Goal: Communication & Community: Answer question/provide support

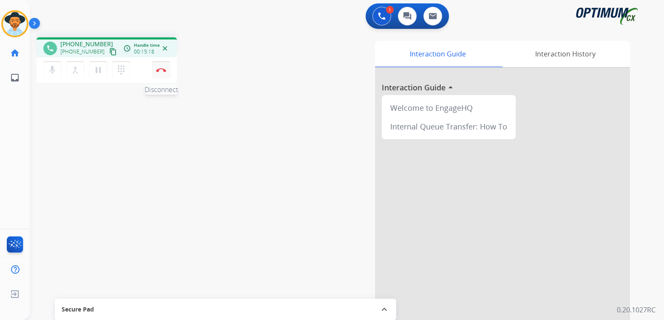
click at [162, 72] on button "Disconnect" at bounding box center [161, 70] width 18 height 18
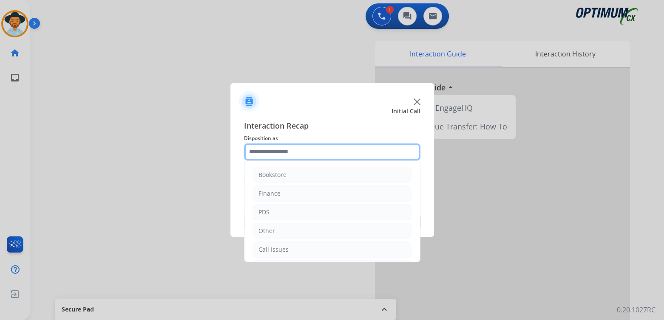
click at [299, 150] on input "text" at bounding box center [332, 152] width 176 height 17
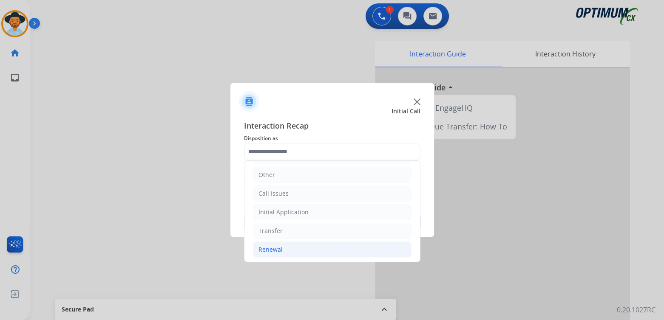
click at [283, 247] on li "Renewal" at bounding box center [332, 250] width 158 height 16
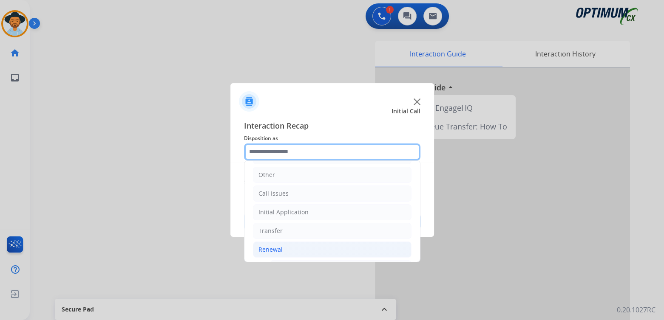
click at [295, 157] on input "text" at bounding box center [332, 152] width 176 height 17
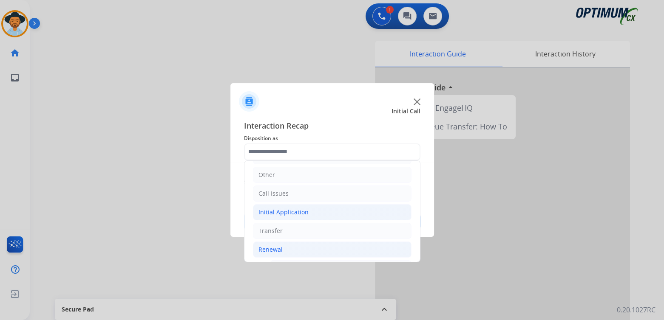
click at [300, 211] on div "Initial Application" at bounding box center [283, 212] width 50 height 8
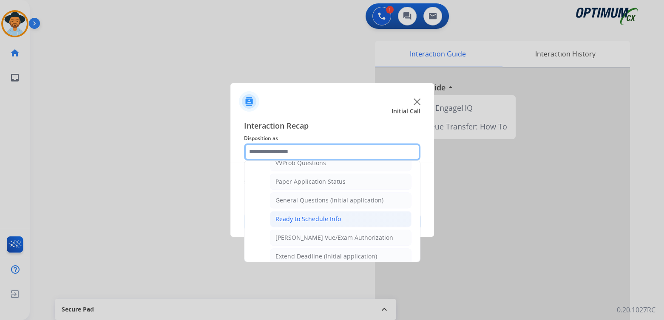
scroll to position [469, 0]
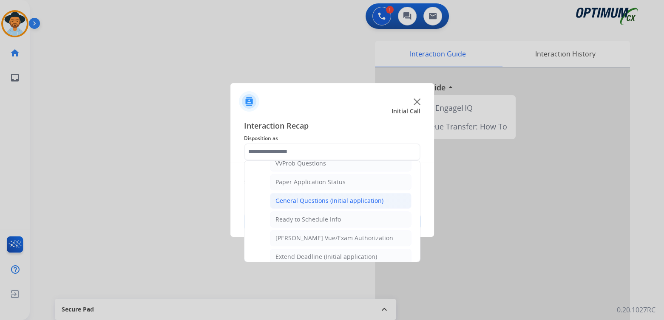
click at [314, 198] on div "General Questions (Initial application)" at bounding box center [329, 201] width 108 height 8
type input "**********"
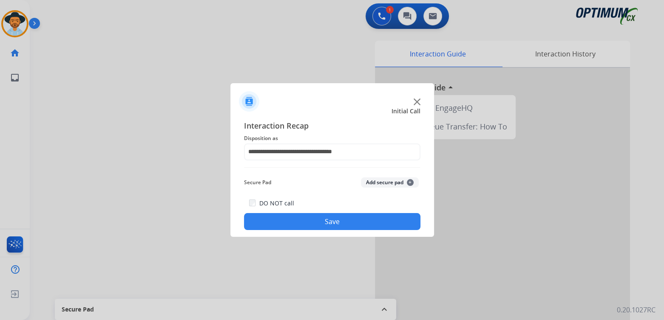
click at [342, 223] on button "Save" at bounding box center [332, 221] width 176 height 17
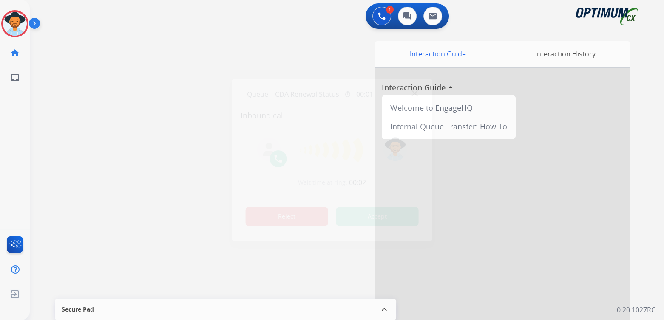
click at [266, 217] on button "Reject" at bounding box center [287, 217] width 82 height 20
click at [276, 218] on button "Reject" at bounding box center [287, 217] width 82 height 20
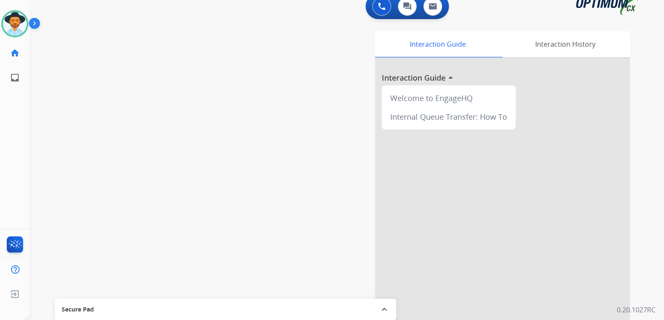
scroll to position [13, 0]
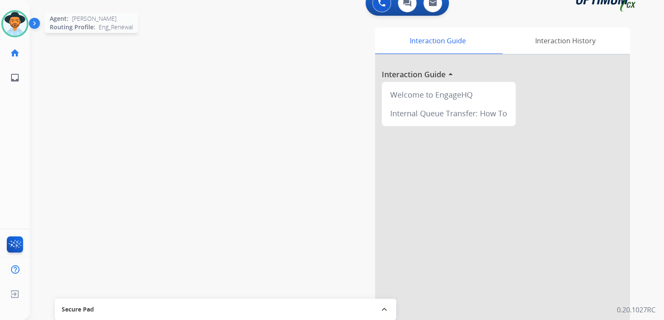
click at [13, 22] on img at bounding box center [15, 24] width 24 height 24
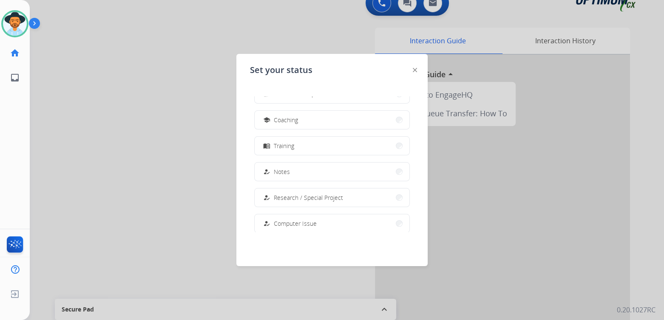
scroll to position [212, 0]
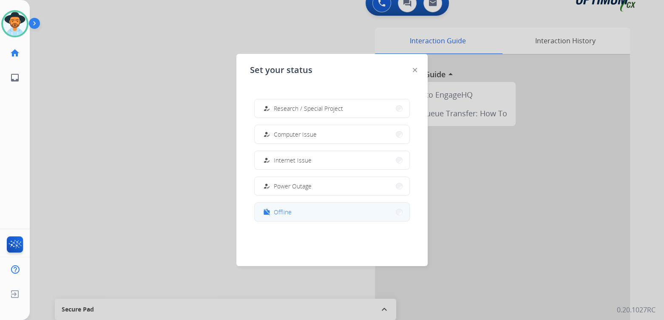
click at [298, 216] on button "work_off Offline" at bounding box center [331, 212] width 155 height 18
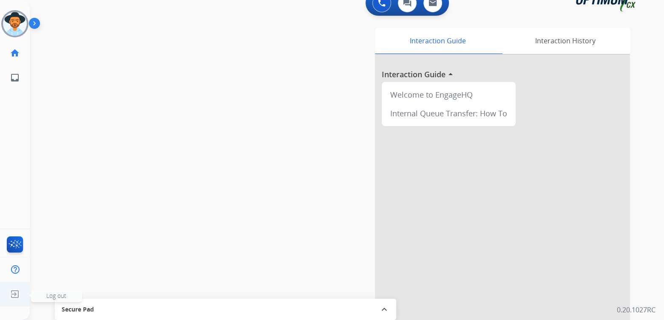
click at [14, 297] on img at bounding box center [14, 294] width 15 height 16
click at [57, 297] on span "Log out" at bounding box center [56, 296] width 20 height 8
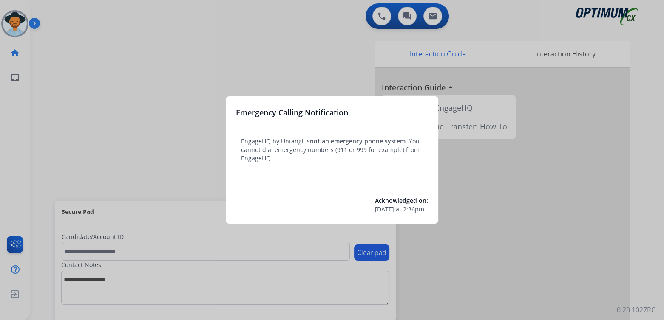
click at [135, 91] on div at bounding box center [332, 160] width 664 height 320
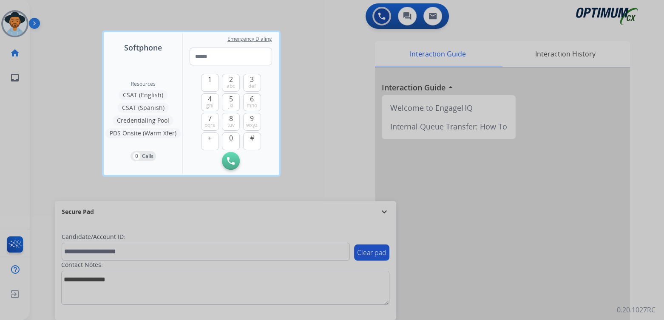
drag, startPoint x: 300, startPoint y: 67, endPoint x: 314, endPoint y: 59, distance: 15.6
click at [305, 67] on div at bounding box center [332, 160] width 664 height 320
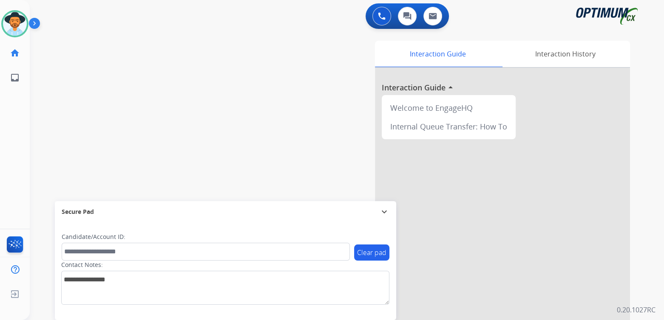
click at [387, 209] on mat-icon "expand_more" at bounding box center [384, 212] width 10 height 10
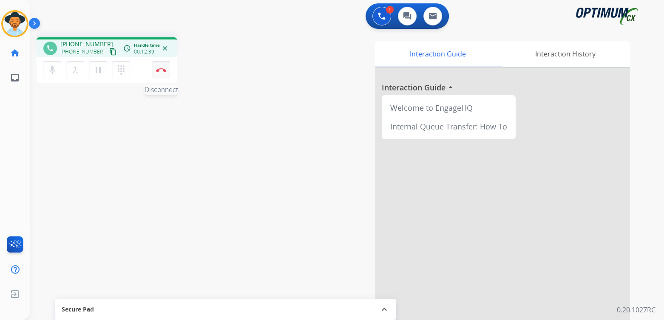
click at [166, 69] on button "Disconnect" at bounding box center [161, 70] width 18 height 18
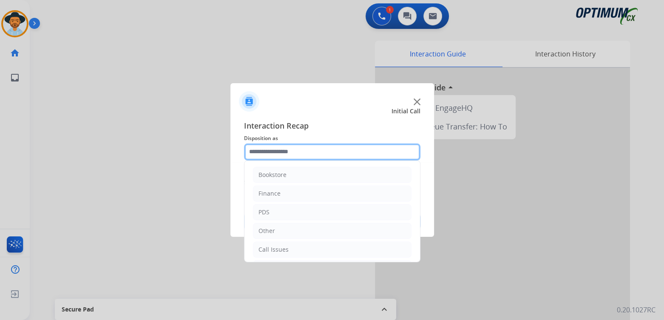
click at [297, 155] on input "text" at bounding box center [332, 152] width 176 height 17
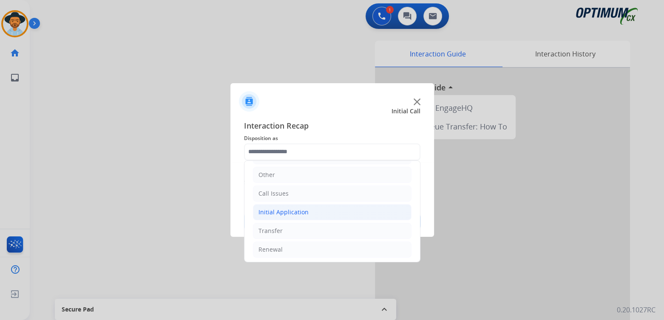
click at [300, 212] on div "Initial Application" at bounding box center [283, 212] width 50 height 8
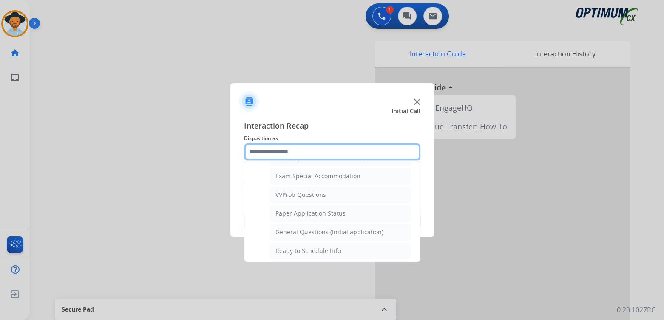
scroll to position [438, 0]
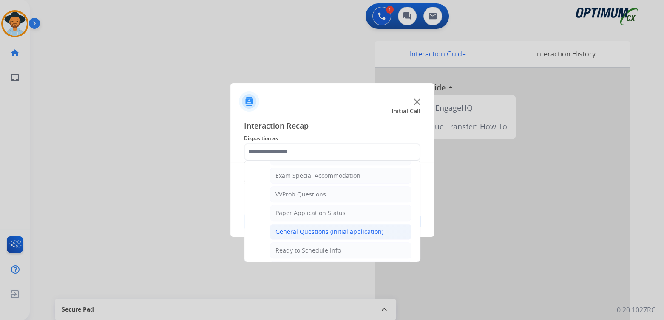
click at [310, 229] on div "General Questions (Initial application)" at bounding box center [329, 232] width 108 height 8
type input "**********"
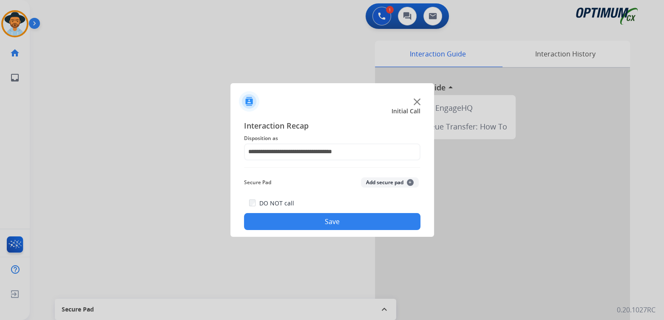
click at [330, 223] on button "Save" at bounding box center [332, 221] width 176 height 17
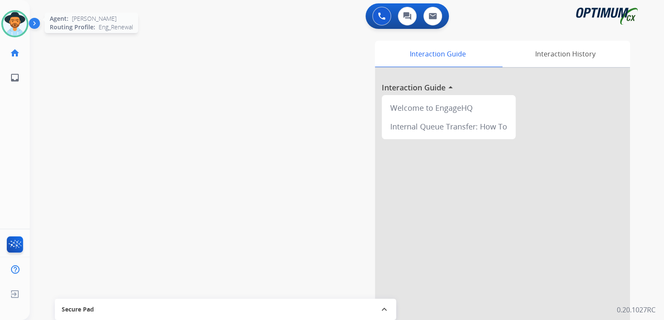
click at [13, 24] on img at bounding box center [15, 24] width 24 height 24
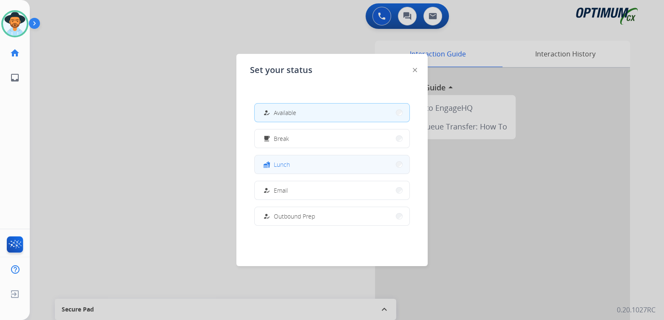
click at [290, 169] on button "fastfood Lunch" at bounding box center [331, 164] width 155 height 18
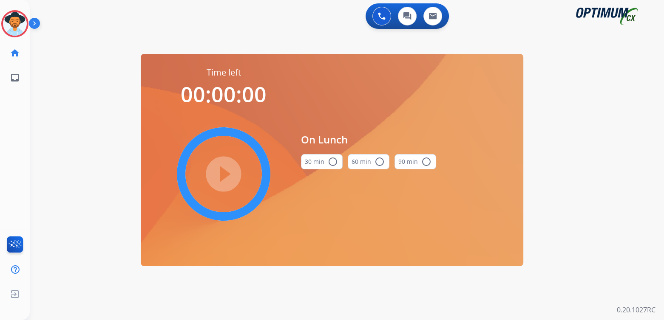
click at [332, 163] on mat-icon "radio_button_unchecked" at bounding box center [333, 162] width 10 height 10
click at [225, 172] on mat-icon "play_circle_filled" at bounding box center [223, 174] width 10 height 10
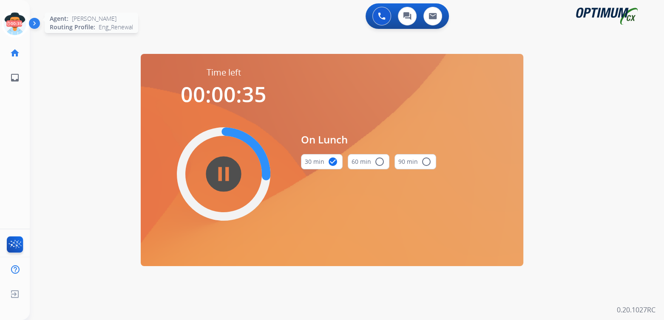
click at [11, 25] on icon at bounding box center [15, 24] width 28 height 28
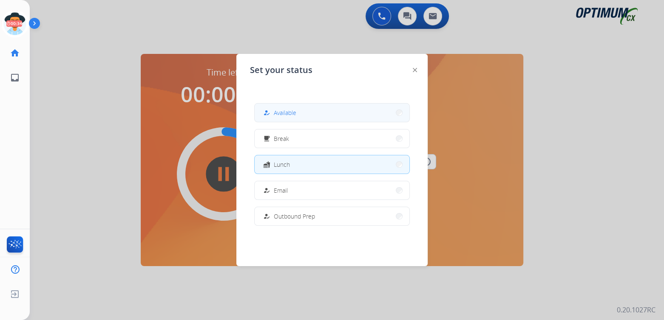
click at [293, 116] on span "Available" at bounding box center [285, 112] width 23 height 9
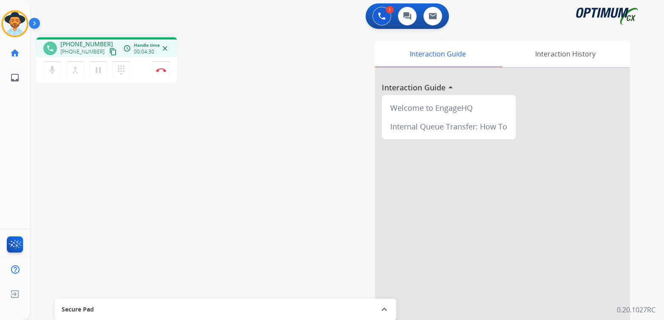
drag, startPoint x: 161, startPoint y: 70, endPoint x: 190, endPoint y: 70, distance: 28.9
click at [161, 70] on img at bounding box center [161, 70] width 10 height 4
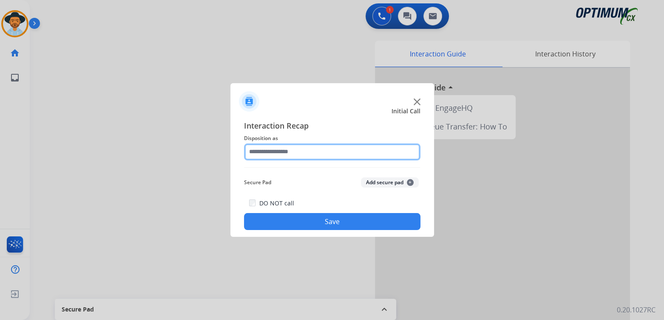
click at [308, 155] on input "text" at bounding box center [332, 152] width 176 height 17
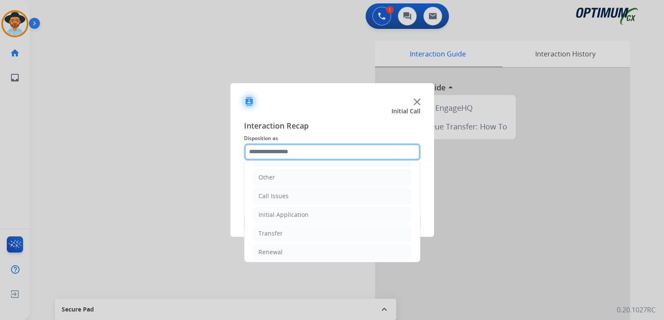
scroll to position [56, 0]
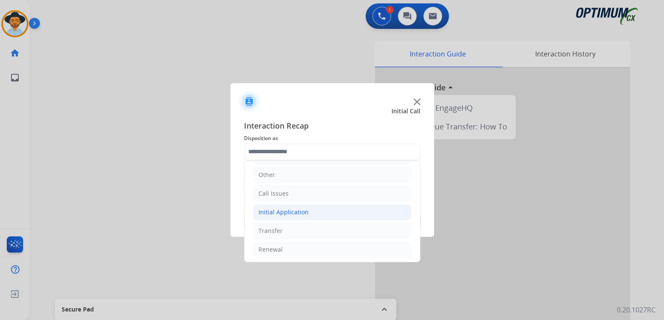
click at [301, 212] on div "Initial Application" at bounding box center [283, 212] width 50 height 8
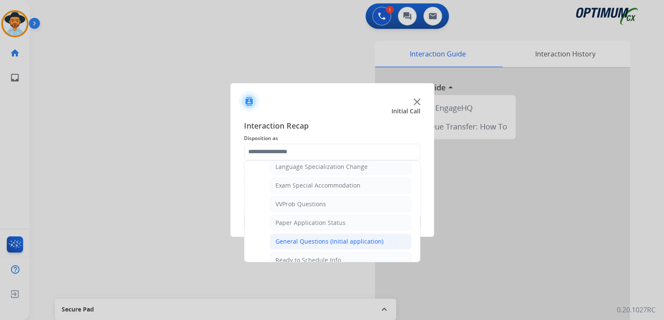
scroll to position [0, 0]
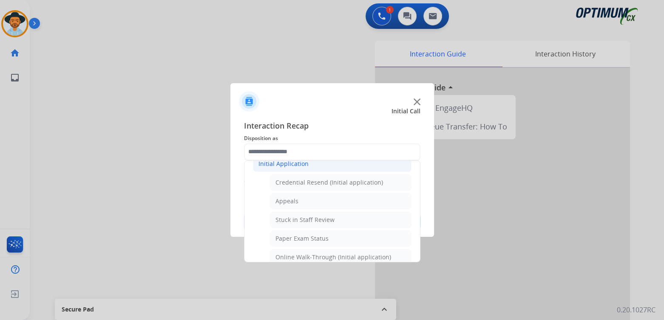
type input "**********"
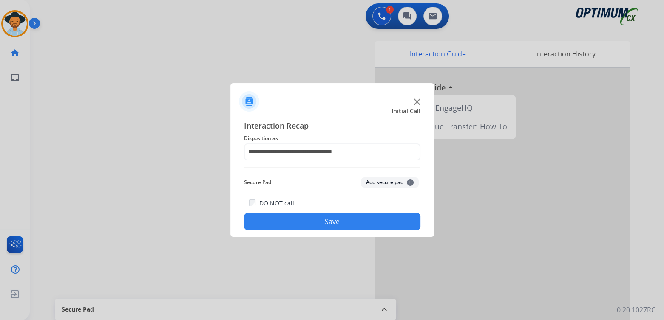
click at [322, 223] on button "Save" at bounding box center [332, 221] width 176 height 17
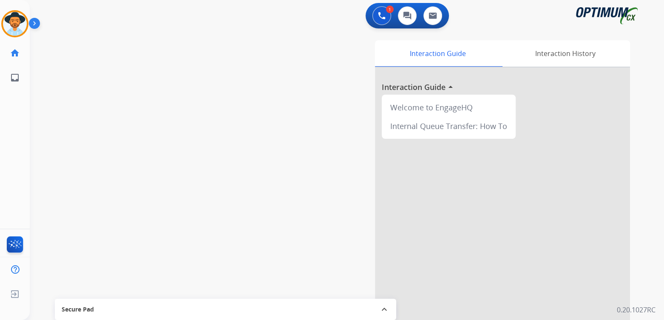
scroll to position [1, 0]
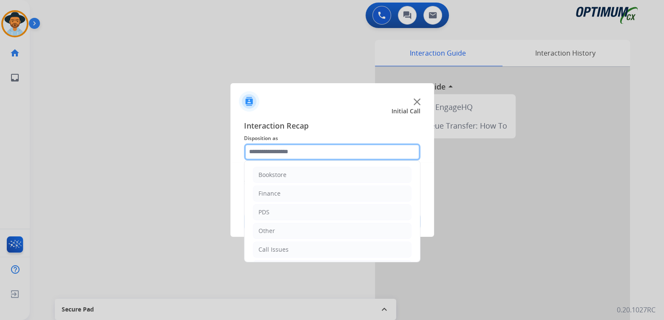
click at [291, 156] on input "text" at bounding box center [332, 152] width 176 height 17
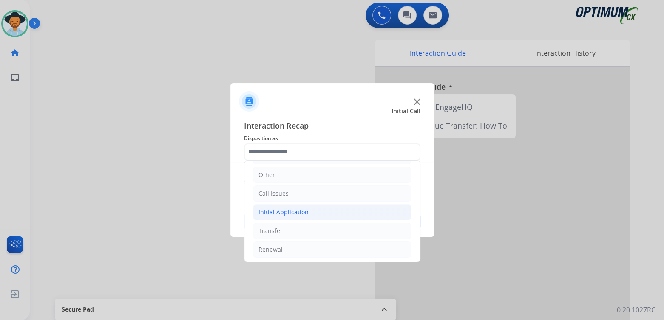
click at [310, 214] on li "Initial Application" at bounding box center [332, 212] width 158 height 16
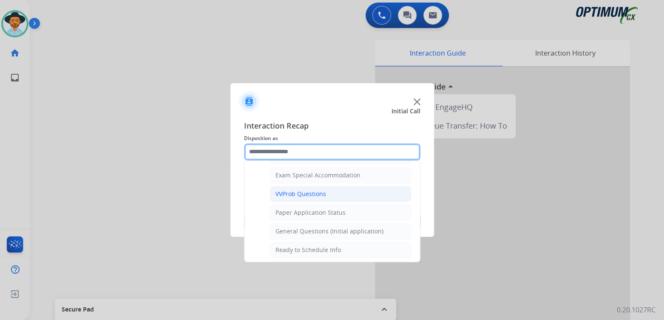
scroll to position [438, 0]
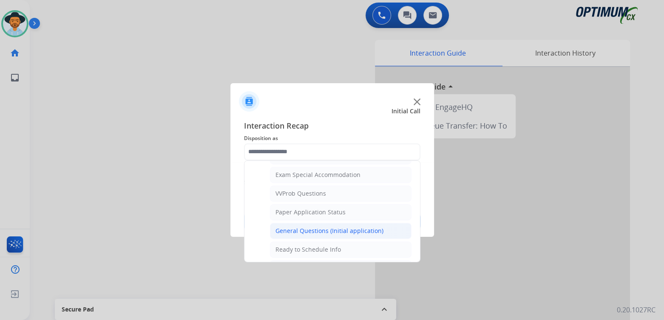
click at [317, 227] on div "General Questions (Initial application)" at bounding box center [329, 231] width 108 height 8
type input "**********"
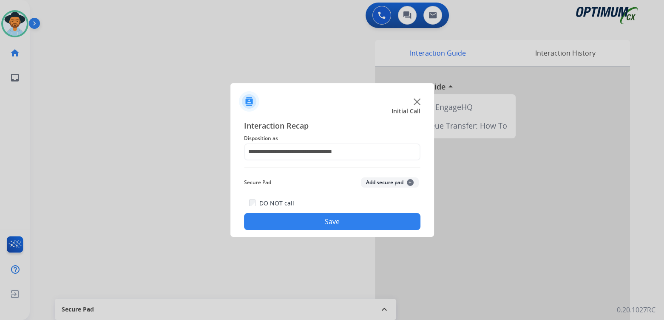
click at [354, 222] on button "Save" at bounding box center [332, 221] width 176 height 17
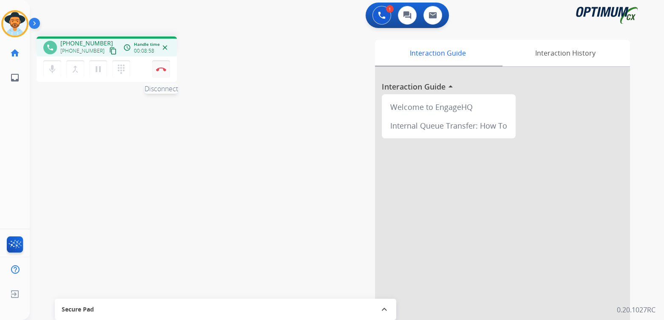
click at [161, 72] on button "Disconnect" at bounding box center [161, 69] width 18 height 18
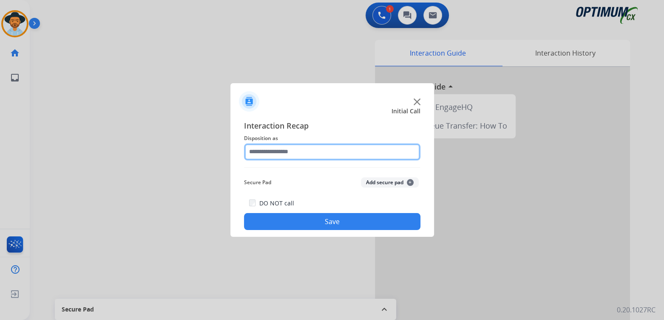
click at [285, 154] on input "text" at bounding box center [332, 152] width 176 height 17
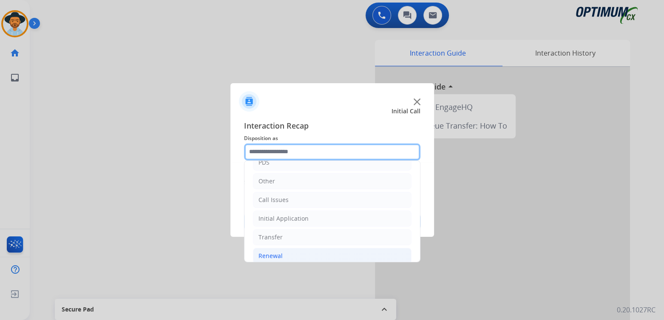
scroll to position [56, 0]
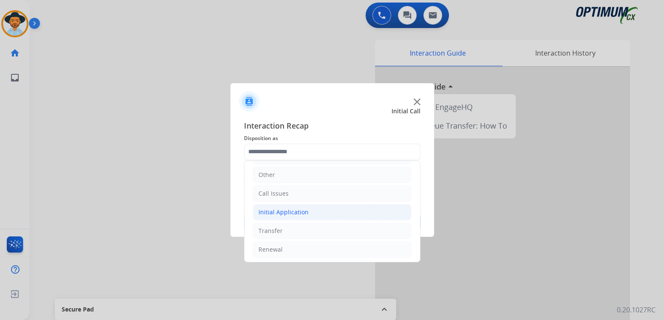
click at [297, 209] on div "Initial Application" at bounding box center [283, 212] width 50 height 8
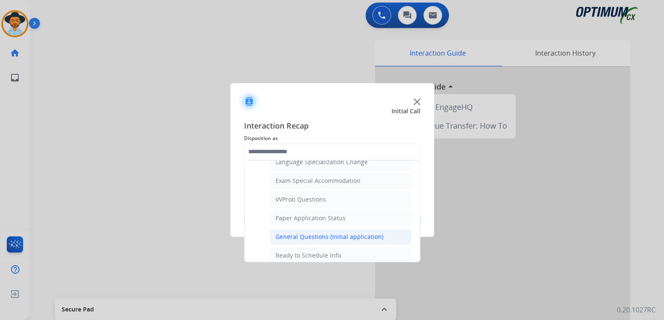
scroll to position [433, 0]
click at [317, 235] on div "General Questions (Initial application)" at bounding box center [329, 236] width 108 height 8
type input "**********"
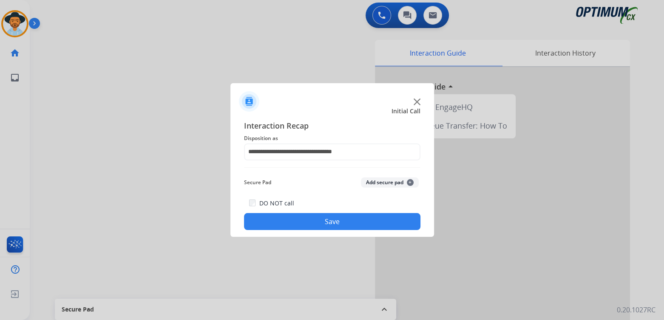
click at [353, 220] on button "Save" at bounding box center [332, 221] width 176 height 17
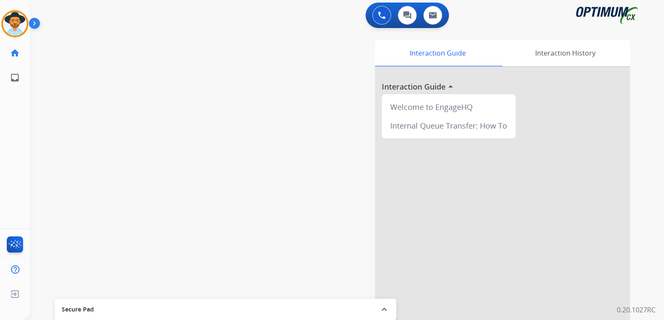
scroll to position [1, 0]
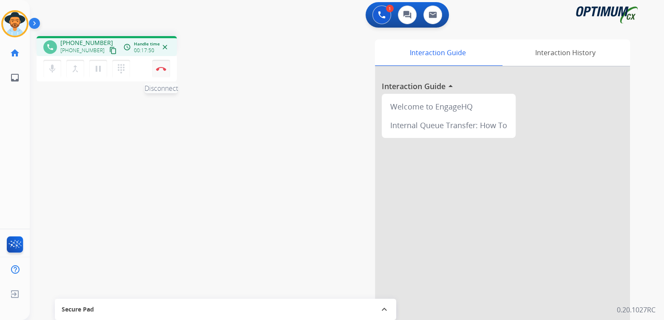
click at [161, 70] on img at bounding box center [161, 69] width 10 height 4
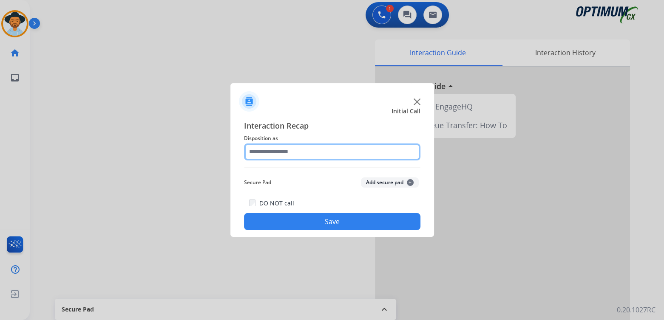
click at [305, 155] on input "text" at bounding box center [332, 152] width 176 height 17
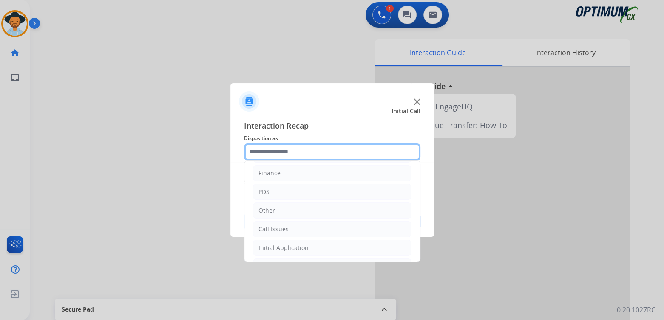
scroll to position [56, 0]
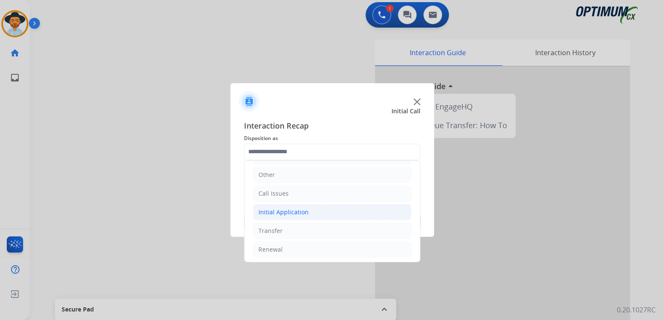
click at [305, 212] on div "Initial Application" at bounding box center [283, 212] width 50 height 8
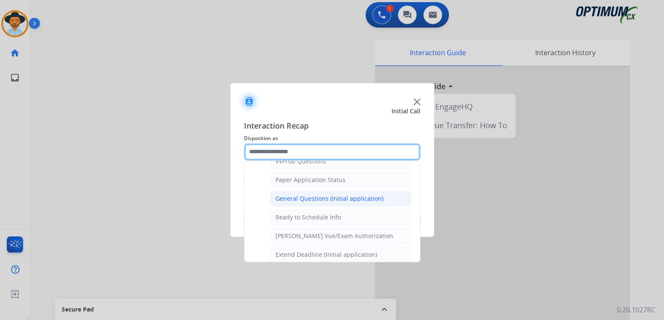
scroll to position [473, 0]
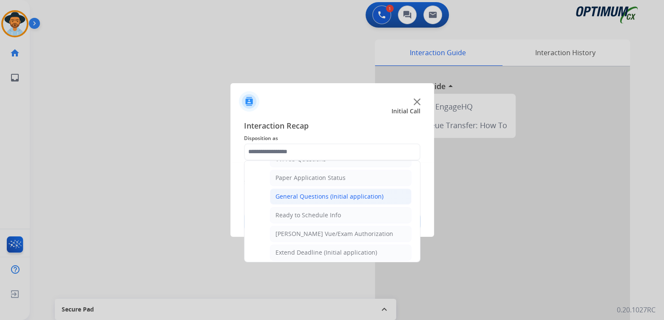
click at [316, 192] on div "General Questions (Initial application)" at bounding box center [329, 196] width 108 height 8
type input "**********"
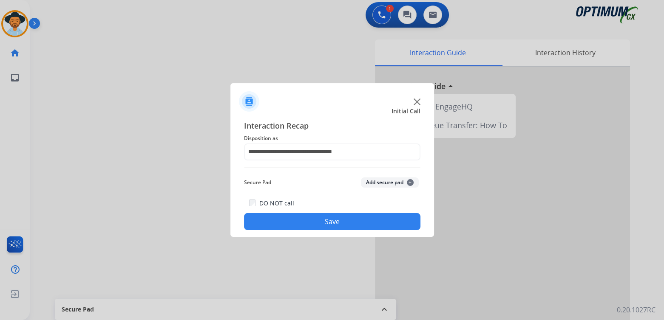
click at [353, 221] on button "Save" at bounding box center [332, 221] width 176 height 17
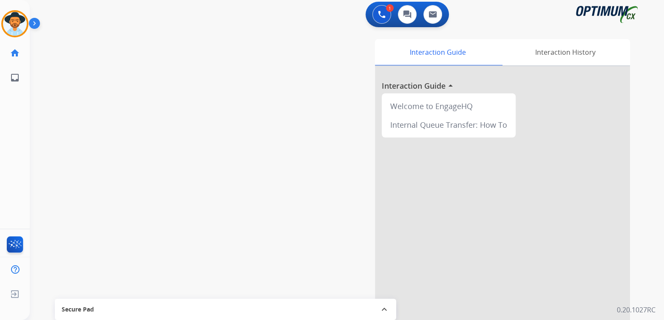
scroll to position [2, 0]
drag, startPoint x: 18, startPoint y: 25, endPoint x: 35, endPoint y: 28, distance: 17.8
click at [18, 25] on img at bounding box center [15, 24] width 24 height 24
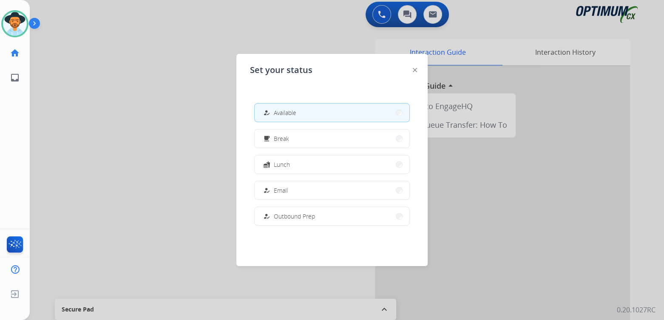
click at [299, 141] on button "free_breakfast Break" at bounding box center [331, 139] width 155 height 18
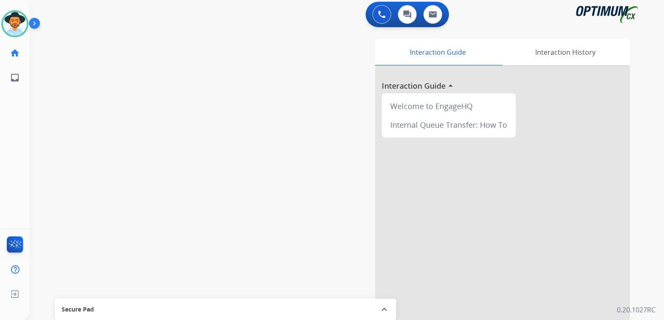
scroll to position [0, 0]
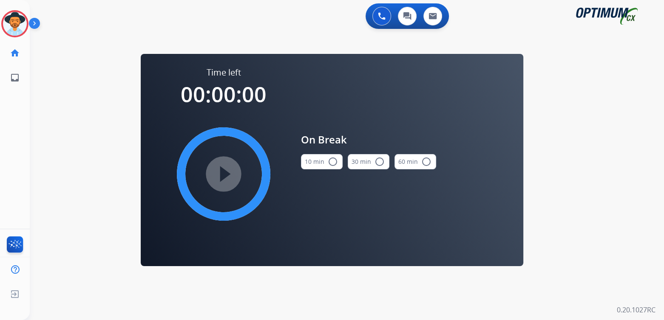
click at [334, 163] on mat-icon "radio_button_unchecked" at bounding box center [333, 162] width 10 height 10
click at [227, 173] on mat-icon "play_circle_filled" at bounding box center [223, 174] width 10 height 10
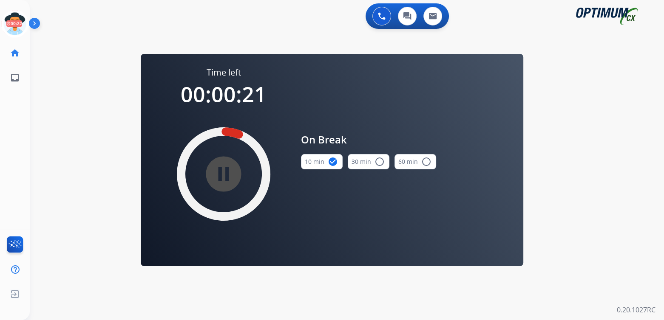
drag, startPoint x: 22, startPoint y: 18, endPoint x: 35, endPoint y: 25, distance: 14.4
click at [22, 19] on icon at bounding box center [15, 24] width 28 height 28
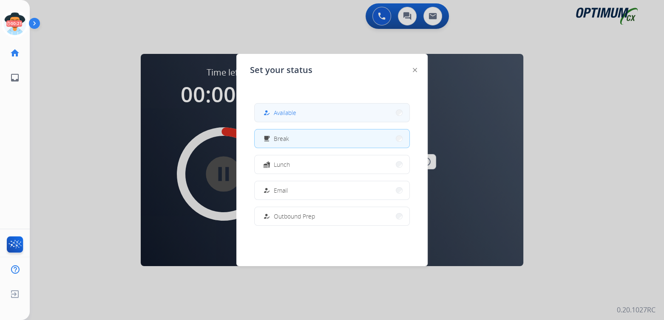
click at [299, 116] on button "how_to_reg Available" at bounding box center [331, 113] width 155 height 18
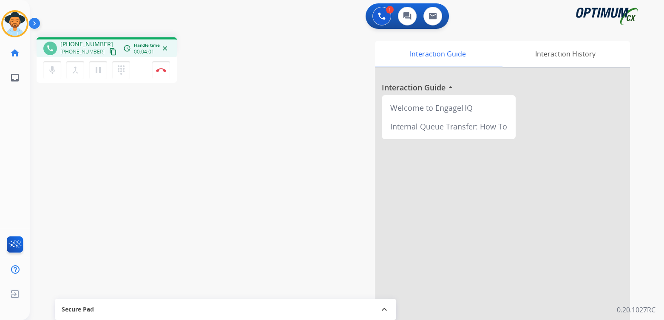
drag, startPoint x: 161, startPoint y: 70, endPoint x: 190, endPoint y: 88, distance: 34.0
click at [162, 71] on img at bounding box center [161, 70] width 10 height 4
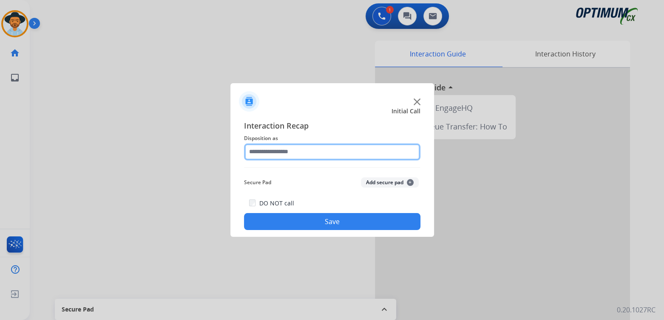
click at [300, 151] on input "text" at bounding box center [332, 152] width 176 height 17
click at [311, 158] on input "text" at bounding box center [332, 152] width 176 height 17
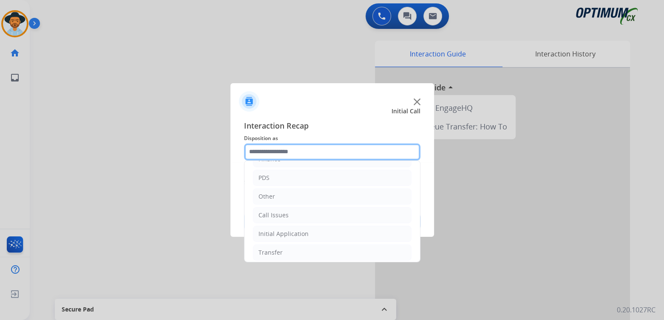
scroll to position [56, 0]
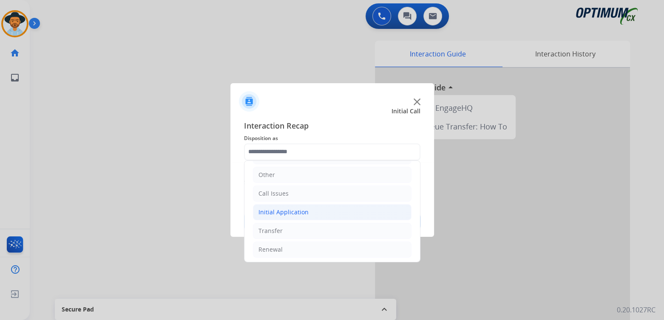
click at [304, 211] on div "Initial Application" at bounding box center [283, 212] width 50 height 8
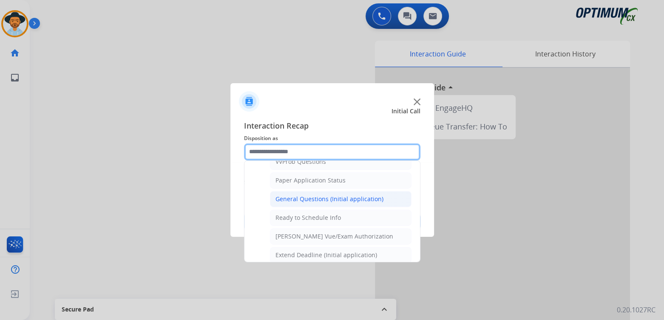
scroll to position [474, 0]
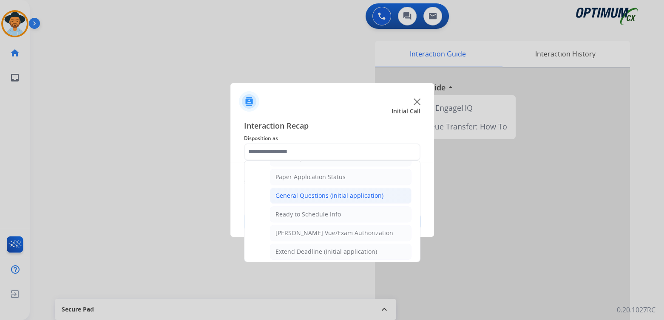
click at [307, 192] on div "General Questions (Initial application)" at bounding box center [329, 196] width 108 height 8
type input "**********"
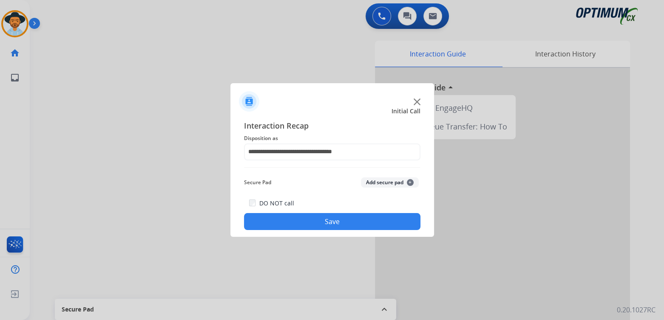
click at [363, 218] on button "Save" at bounding box center [332, 221] width 176 height 17
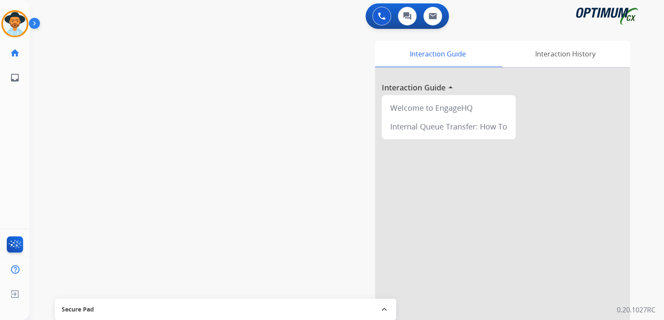
scroll to position [0, 0]
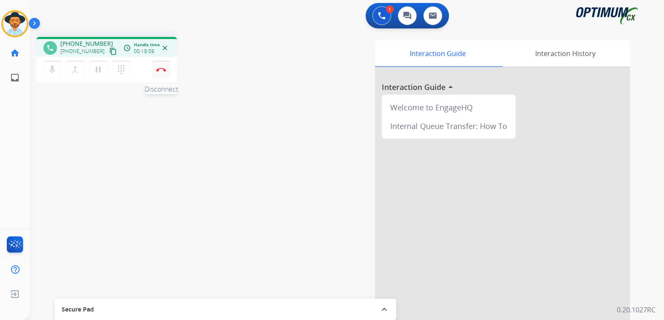
click at [160, 70] on img at bounding box center [161, 70] width 10 height 4
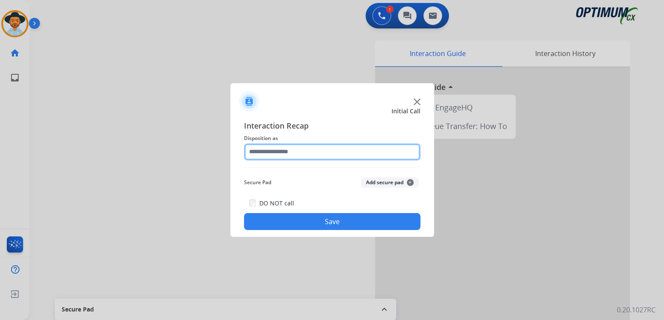
click at [304, 153] on input "text" at bounding box center [332, 152] width 176 height 17
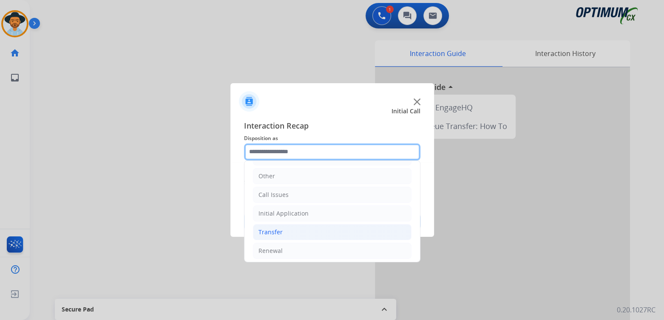
scroll to position [56, 0]
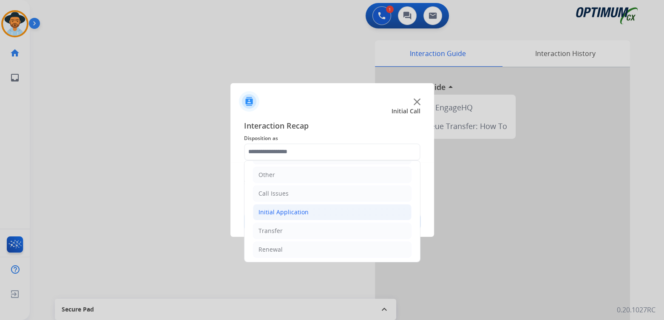
click at [315, 210] on li "Initial Application" at bounding box center [332, 212] width 158 height 16
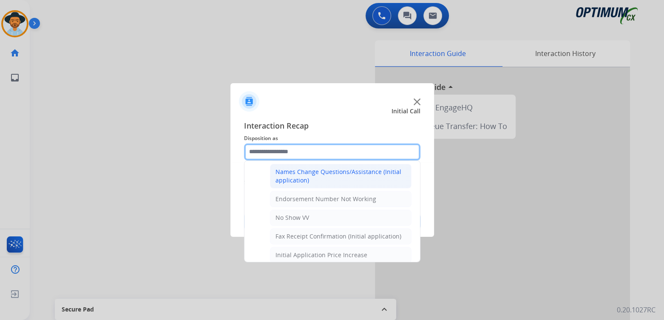
scroll to position [209, 0]
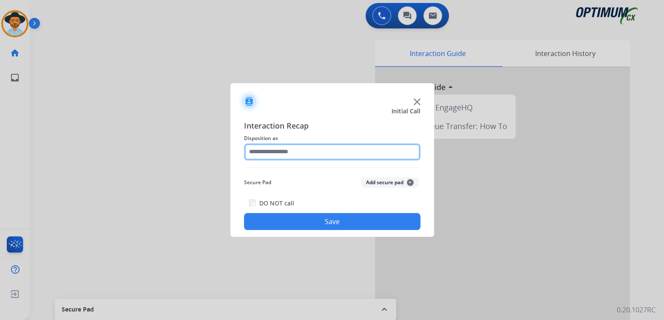
click at [286, 150] on input "text" at bounding box center [332, 152] width 176 height 17
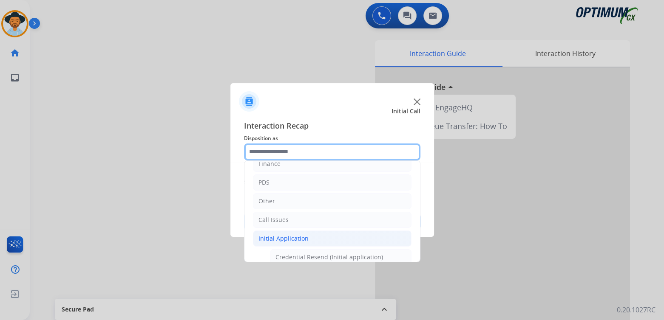
scroll to position [0, 0]
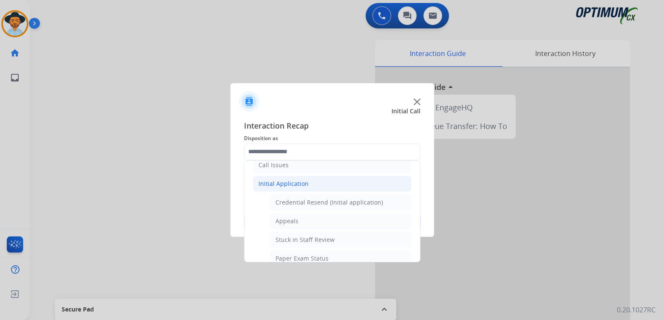
click at [303, 184] on div "Initial Application" at bounding box center [283, 184] width 50 height 8
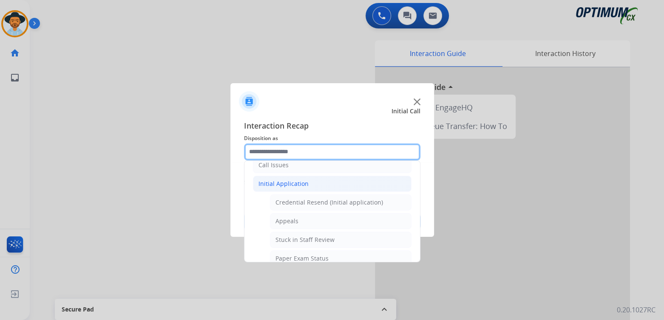
scroll to position [56, 0]
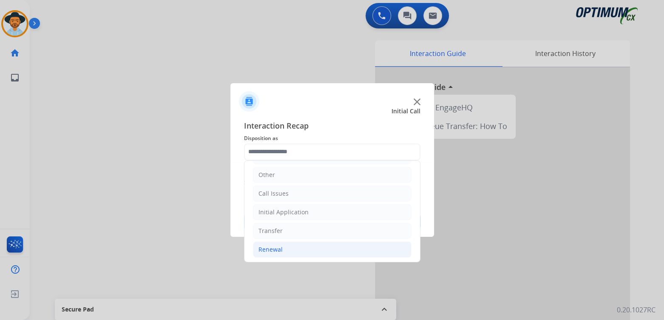
click at [277, 249] on div "Renewal" at bounding box center [270, 250] width 24 height 8
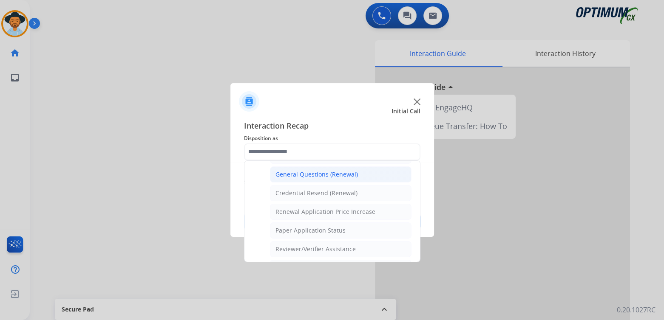
scroll to position [253, 0]
click at [307, 170] on div "General Questions (Renewal)" at bounding box center [316, 174] width 82 height 8
type input "**********"
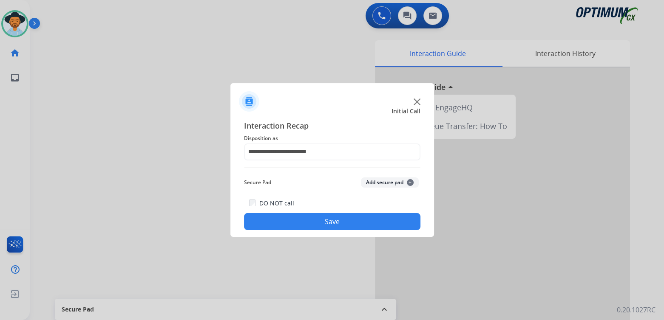
click at [304, 225] on button "Save" at bounding box center [332, 221] width 176 height 17
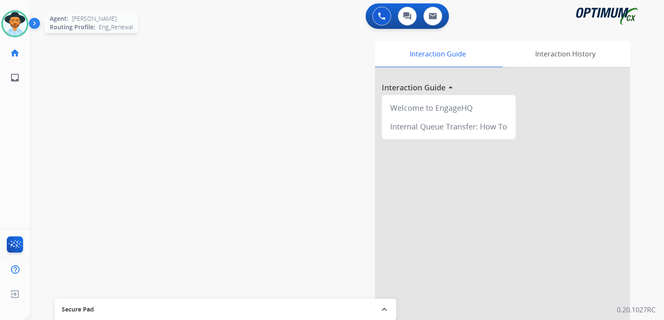
click at [26, 28] on div at bounding box center [14, 23] width 27 height 27
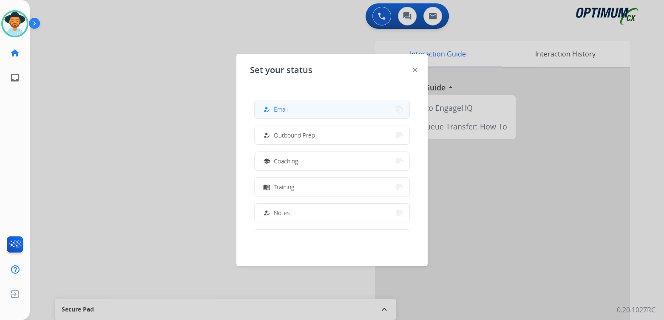
scroll to position [82, 0]
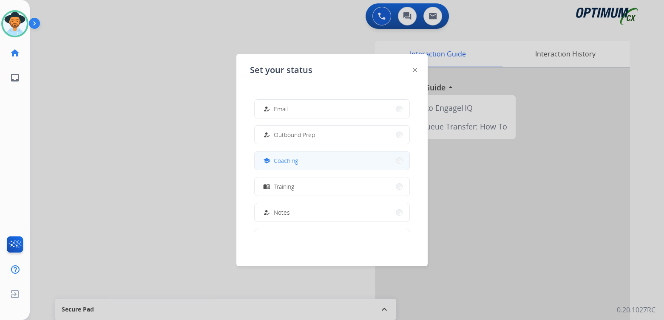
click at [295, 162] on span "Coaching" at bounding box center [286, 160] width 24 height 9
